Goal: Task Accomplishment & Management: Manage account settings

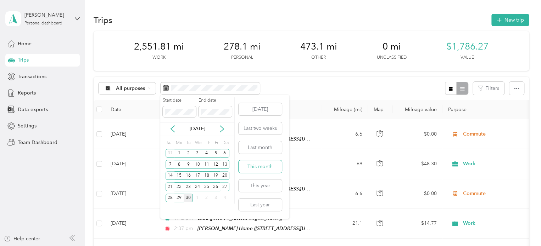
click at [261, 171] on button "This month" at bounding box center [259, 167] width 43 height 12
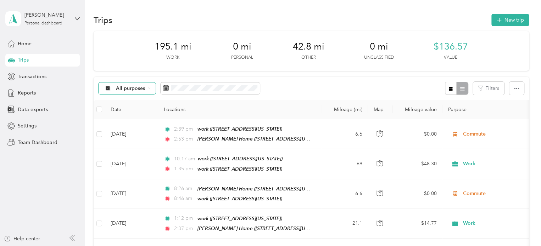
click at [140, 92] on div "All purposes" at bounding box center [126, 89] width 57 height 12
click at [116, 126] on span "Work" at bounding box center [133, 125] width 34 height 7
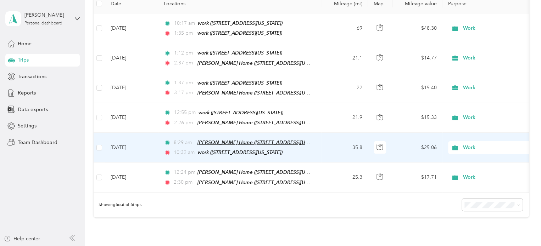
scroll to position [106, 0]
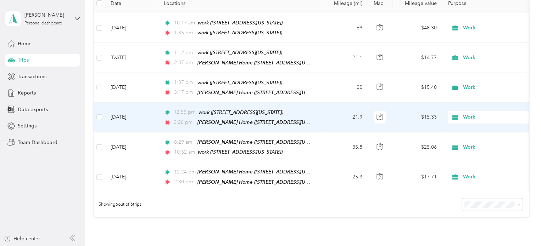
click at [343, 121] on td "21.9" at bounding box center [344, 118] width 47 height 30
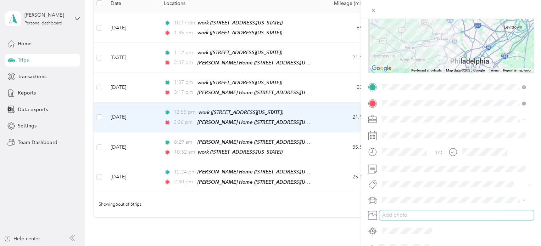
scroll to position [106, 0]
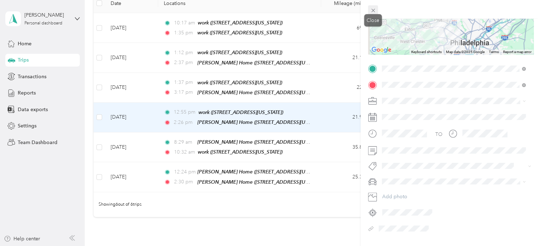
click at [374, 12] on icon at bounding box center [373, 10] width 6 height 6
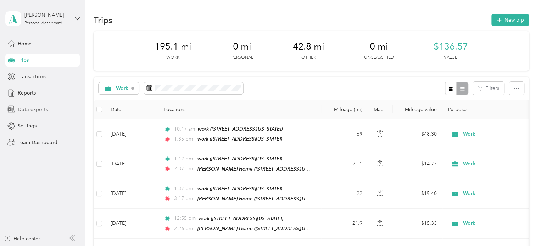
click at [27, 111] on span "Data exports" at bounding box center [33, 109] width 30 height 7
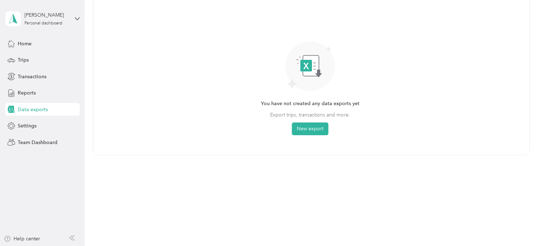
scroll to position [93, 0]
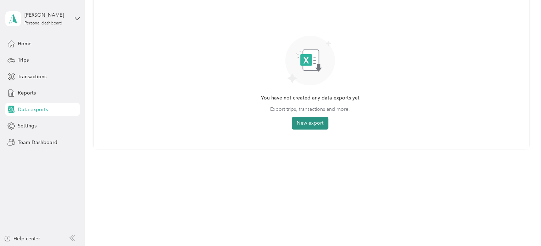
click at [312, 120] on button "New export" at bounding box center [310, 123] width 36 height 13
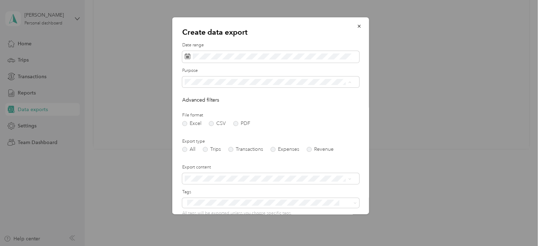
click at [194, 111] on li "Work" at bounding box center [267, 107] width 171 height 12
click at [235, 123] on label "PDF" at bounding box center [241, 123] width 17 height 5
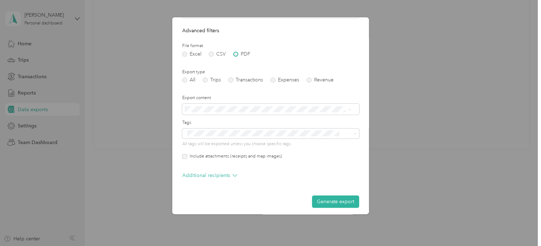
scroll to position [71, 0]
click at [206, 79] on label "Trips" at bounding box center [212, 78] width 18 height 5
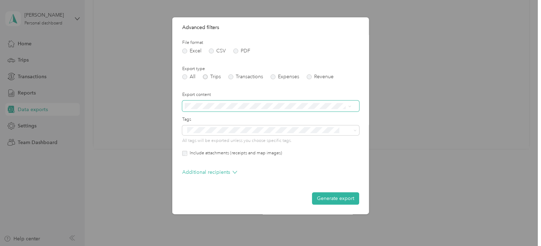
scroll to position [73, 0]
click at [322, 197] on button "Generate export" at bounding box center [335, 198] width 47 height 12
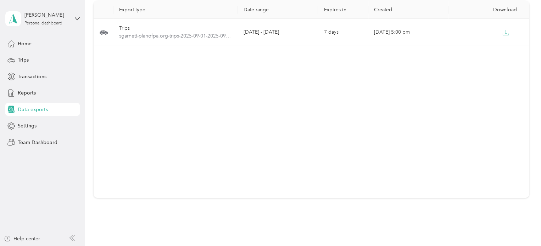
scroll to position [0, 0]
